Goal: Navigation & Orientation: Go to known website

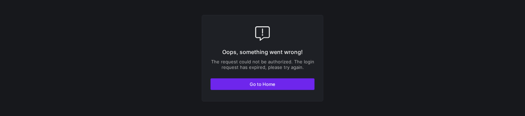
click at [273, 82] on span "Go to Home" at bounding box center [263, 85] width 26 height 6
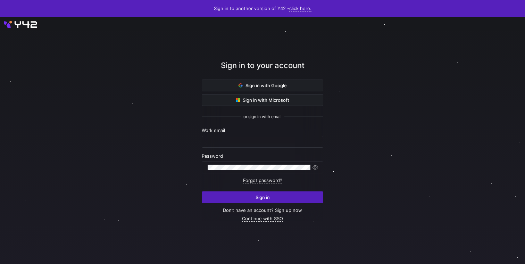
click at [12, 26] on div at bounding box center [262, 140] width 525 height 247
click at [20, 27] on div at bounding box center [262, 140] width 525 height 247
click at [118, 170] on div at bounding box center [262, 140] width 525 height 247
click at [393, 95] on div at bounding box center [262, 140] width 525 height 247
click at [34, 29] on div at bounding box center [262, 140] width 473 height 223
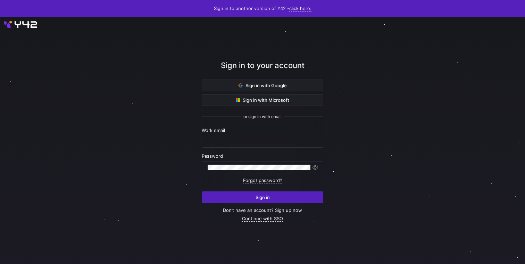
click at [27, 24] on div at bounding box center [262, 140] width 525 height 247
